Goal: Task Accomplishment & Management: Use online tool/utility

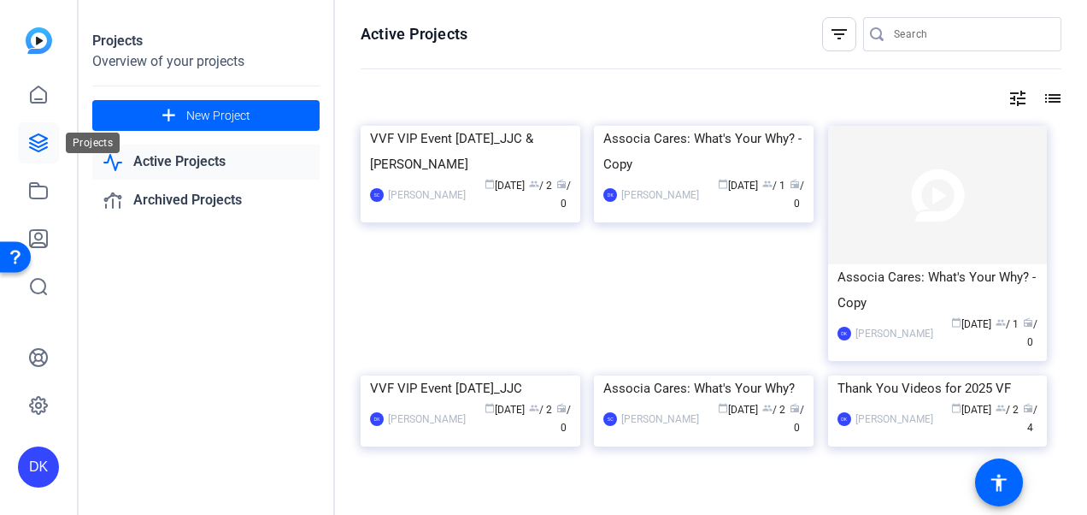
click at [31, 152] on icon at bounding box center [38, 142] width 21 height 21
click at [38, 141] on icon at bounding box center [38, 142] width 21 height 21
click at [612, 87] on openreel-divider-bar at bounding box center [711, 69] width 701 height 37
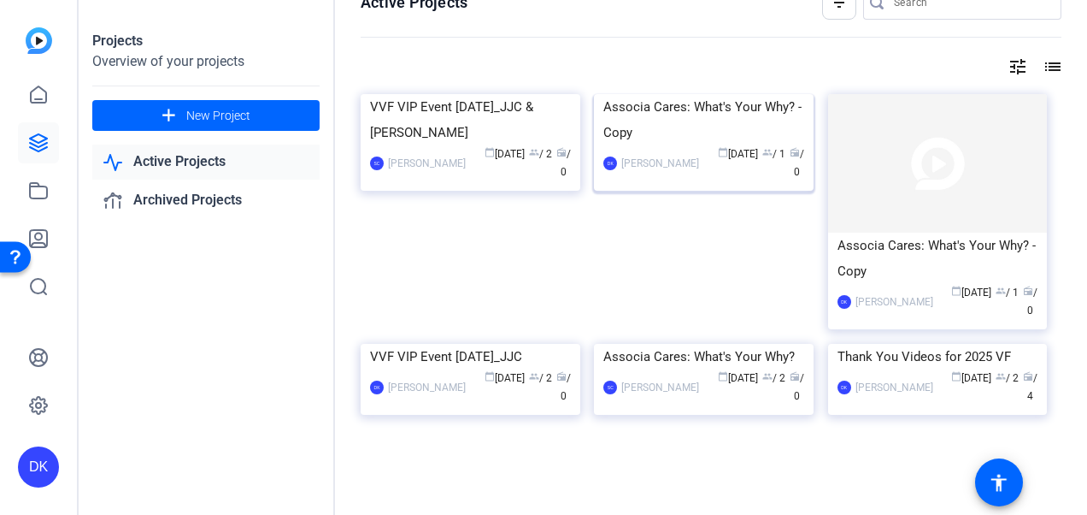
scroll to position [111, 0]
click at [39, 185] on icon at bounding box center [38, 190] width 21 height 21
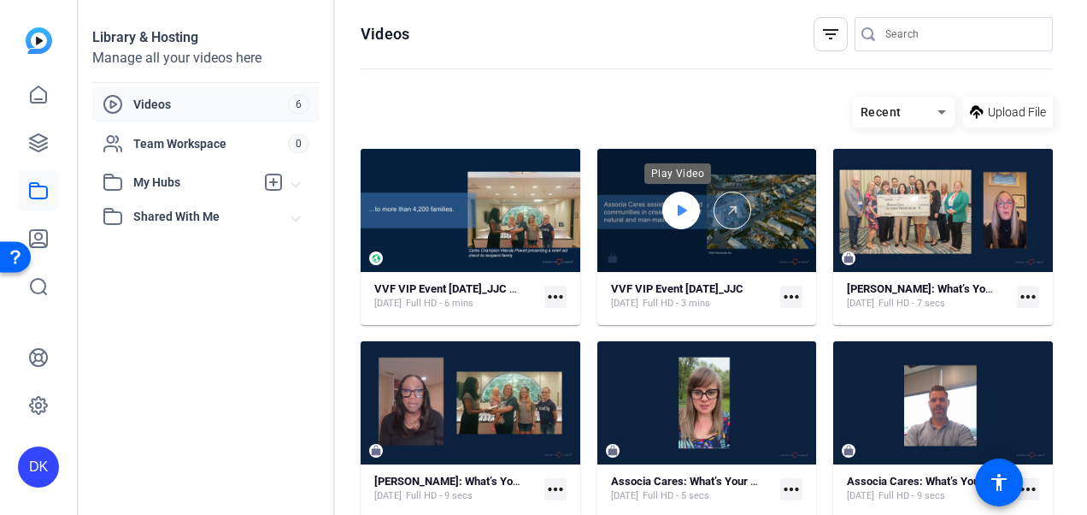
click at [679, 210] on icon at bounding box center [682, 210] width 9 height 11
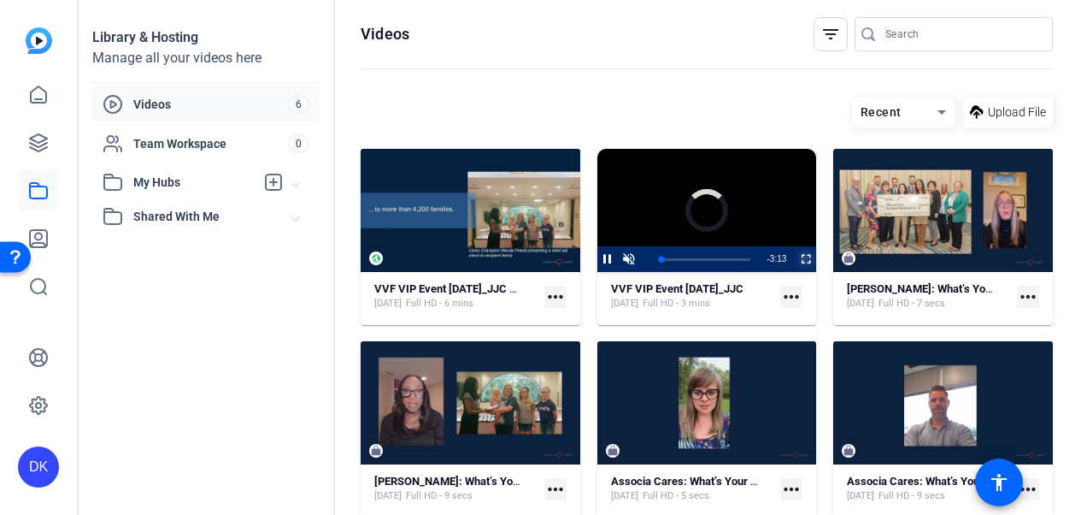
click at [795, 256] on span "Video Player" at bounding box center [795, 259] width 0 height 26
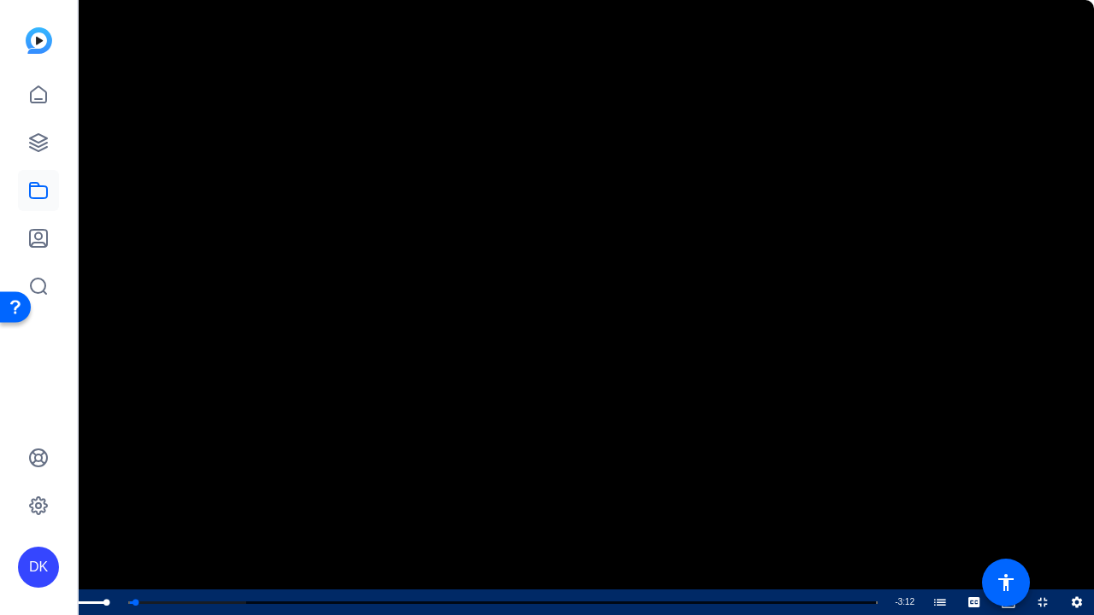
click at [50, 514] on span "Video Player" at bounding box center [51, 603] width 34 height 0
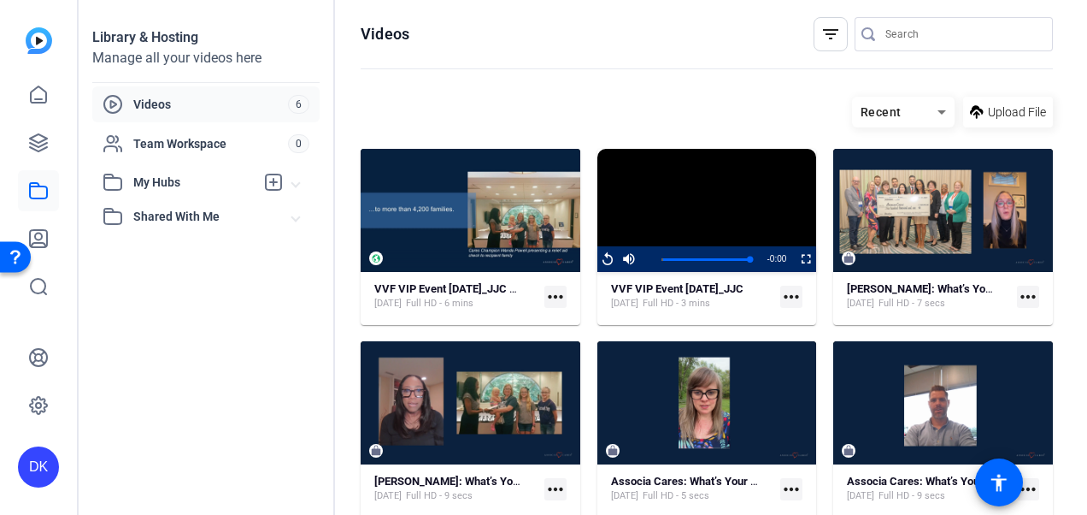
click at [785, 297] on mat-icon "more_horiz" at bounding box center [791, 297] width 22 height 22
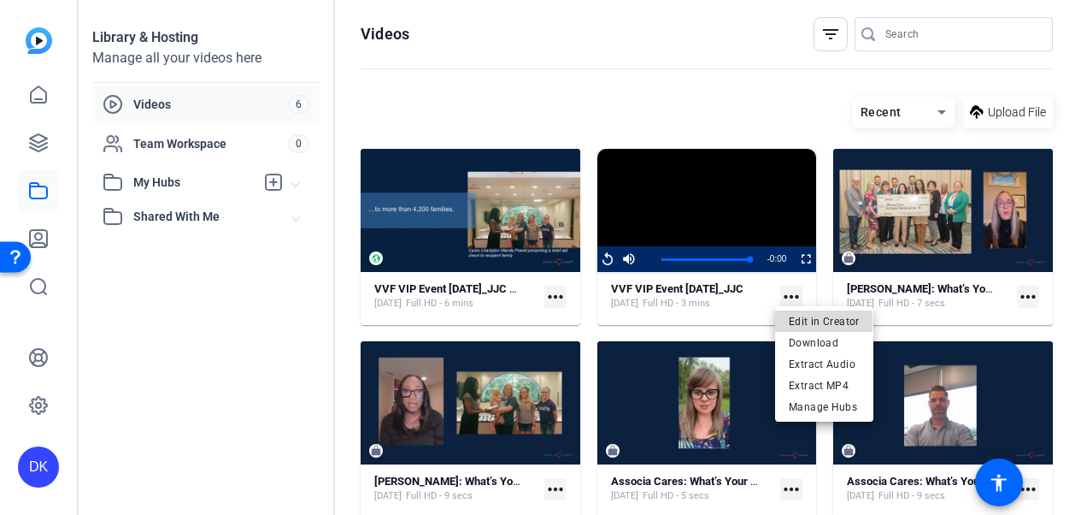
click at [800, 323] on span "Edit in Creator" at bounding box center [824, 321] width 71 height 21
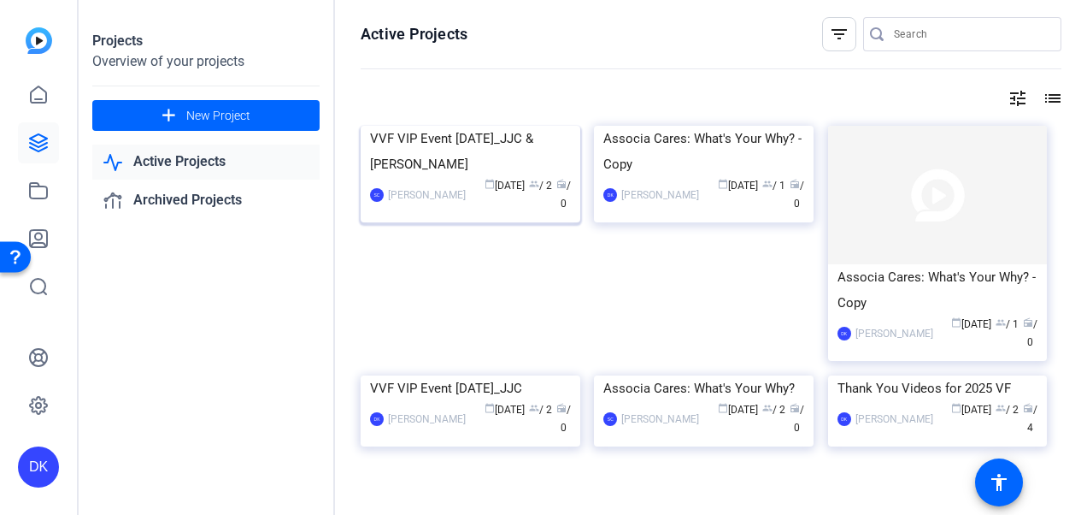
scroll to position [1, 0]
click at [512, 125] on img at bounding box center [471, 125] width 220 height 0
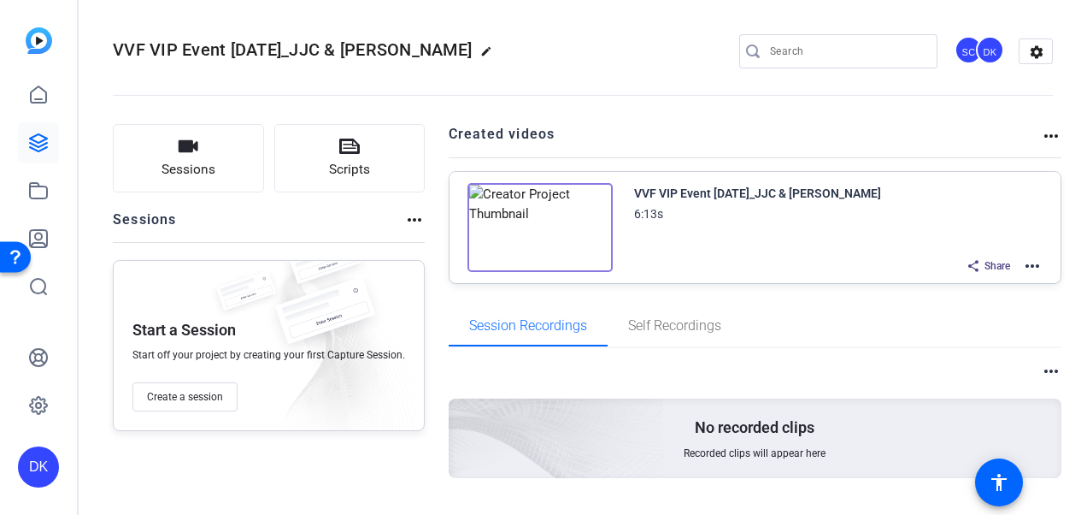
click at [1027, 268] on mat-icon "more_horiz" at bounding box center [1032, 266] width 21 height 21
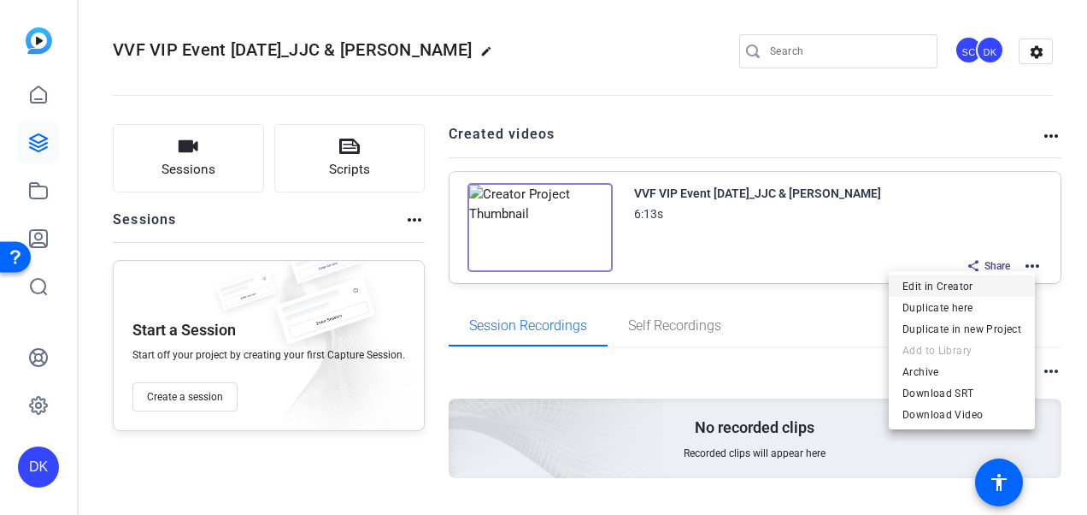
click at [952, 282] on span "Edit in Creator" at bounding box center [962, 285] width 119 height 21
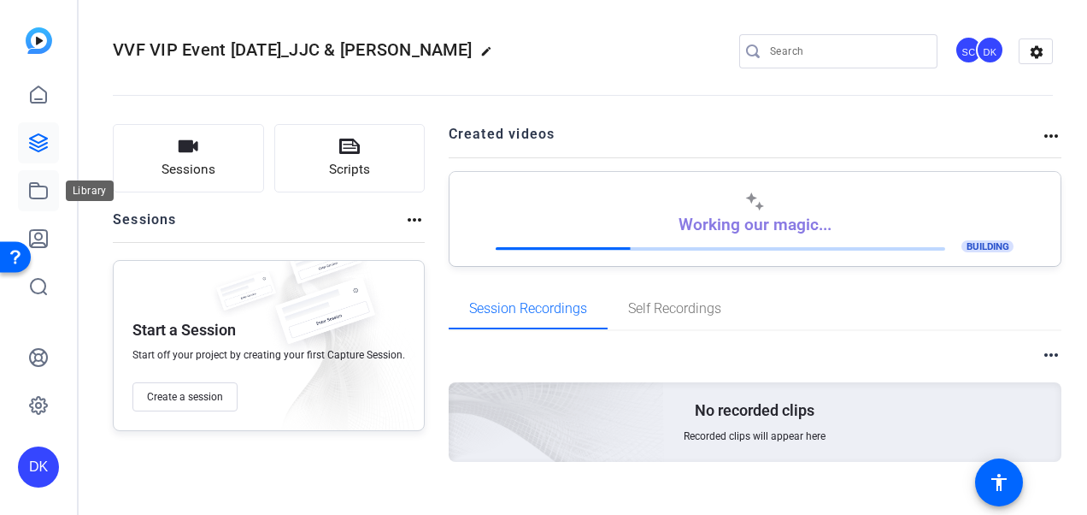
click at [39, 188] on icon at bounding box center [38, 190] width 21 height 21
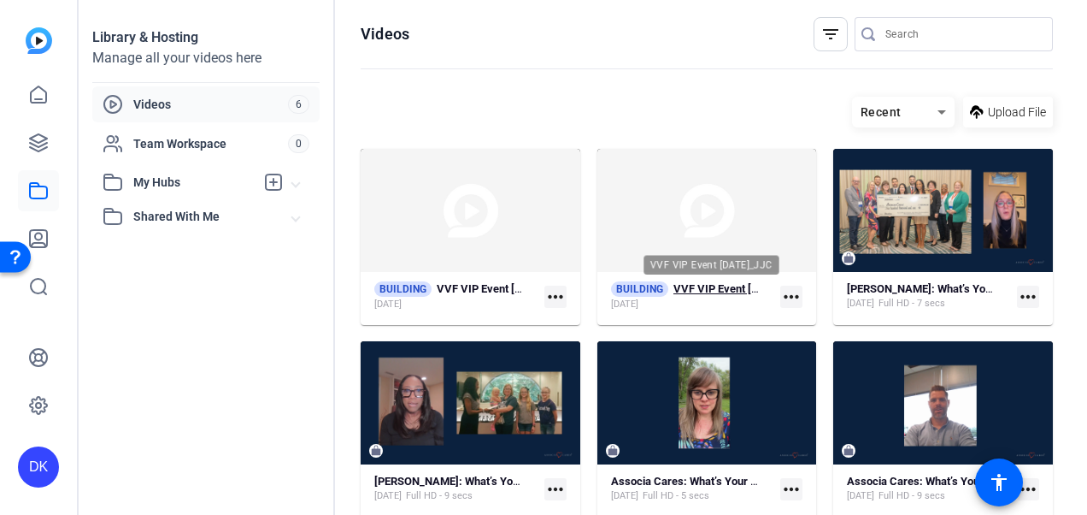
click at [732, 284] on strong "VVF VIP Event [DATE]_JJC" at bounding box center [740, 288] width 132 height 13
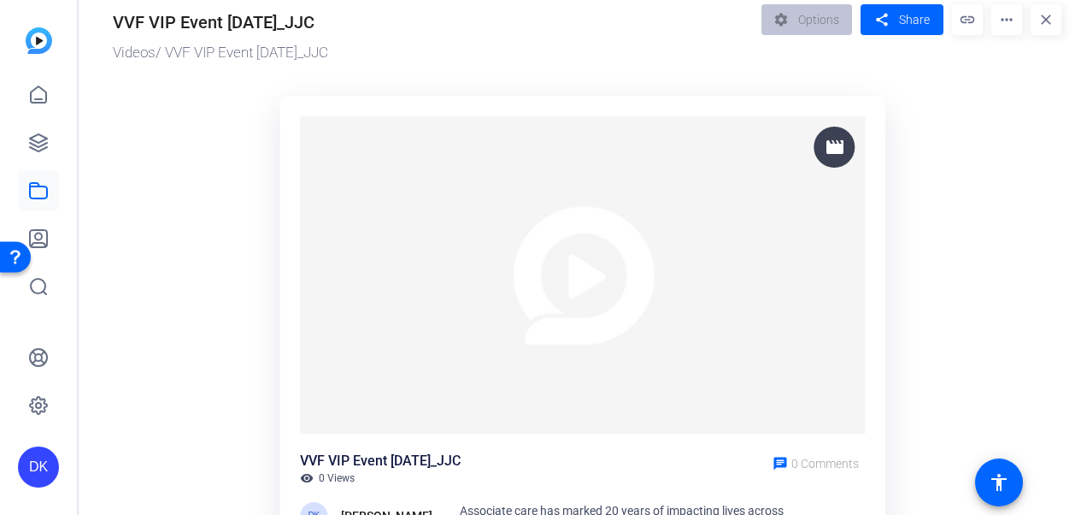
scroll to position [0, 0]
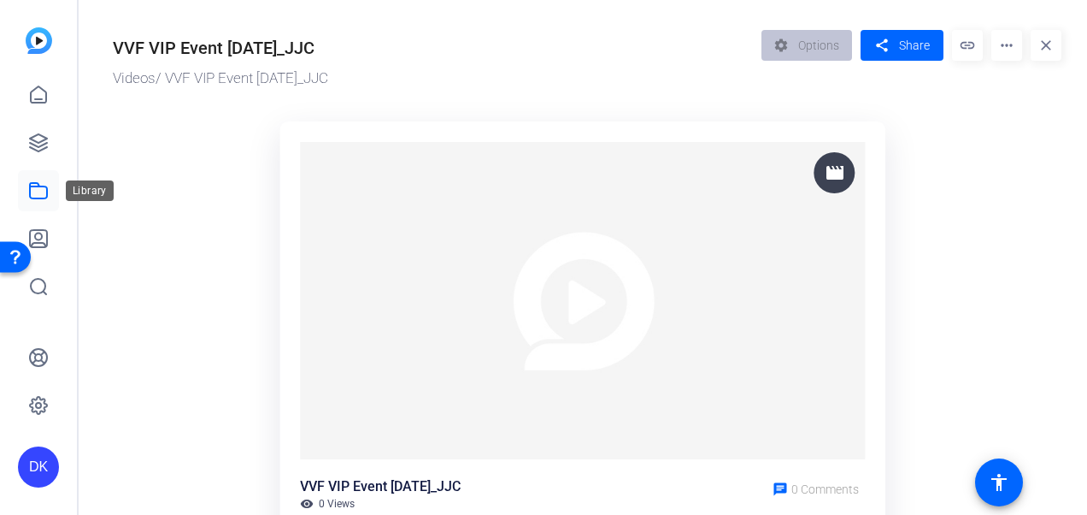
click at [36, 191] on icon at bounding box center [38, 190] width 21 height 21
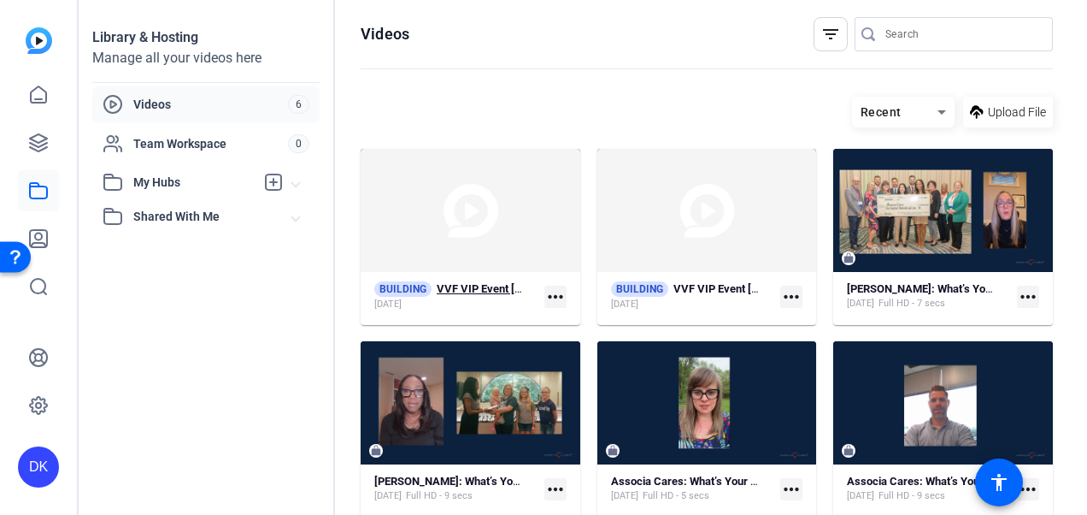
click at [492, 286] on strong "VVF VIP Event [DATE]_JJC & [PERSON_NAME]" at bounding box center [552, 288] width 230 height 13
click at [792, 300] on mat-icon "more_horiz" at bounding box center [791, 297] width 22 height 22
click at [729, 79] on div at bounding box center [543, 257] width 1087 height 515
click at [44, 138] on icon at bounding box center [38, 142] width 21 height 21
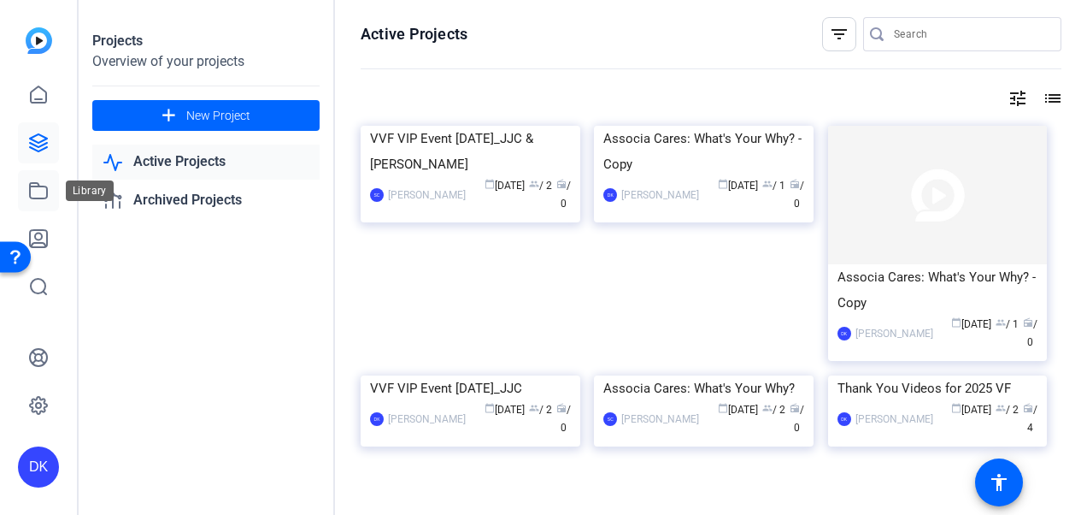
click at [43, 191] on icon at bounding box center [38, 190] width 21 height 21
